Goal: Task Accomplishment & Management: Manage account settings

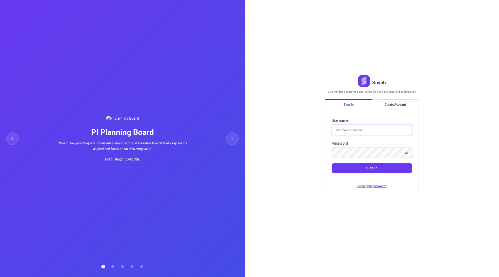
click at [344, 131] on input "Username" at bounding box center [371, 129] width 81 height 11
click at [386, 132] on input "Username" at bounding box center [371, 129] width 81 height 11
type input "[PERSON_NAME][EMAIL_ADDRESS][DOMAIN_NAME]"
click at [373, 130] on input "sheraz@savahapp.com" at bounding box center [371, 129] width 81 height 11
click at [368, 132] on input "sheraz@savahapp.com" at bounding box center [371, 129] width 81 height 11
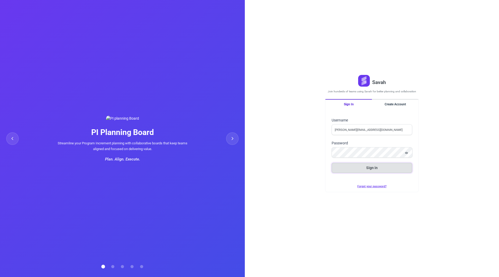
click at [367, 171] on button "Sign in" at bounding box center [371, 168] width 81 height 10
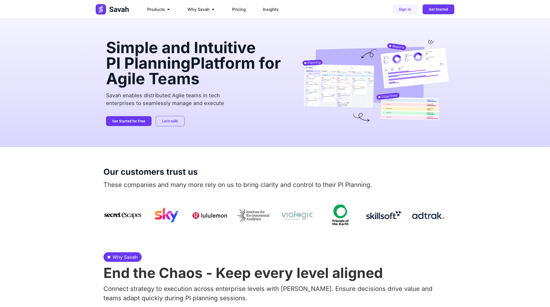
click at [447, 116] on img at bounding box center [375, 81] width 147 height 83
